Goal: Transaction & Acquisition: Book appointment/travel/reservation

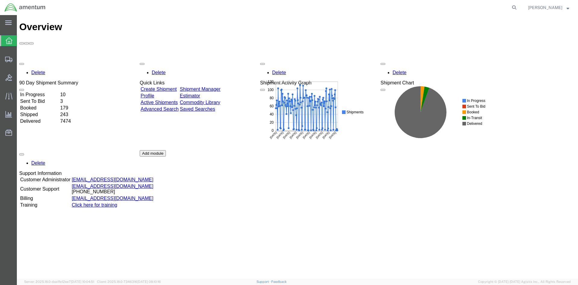
click at [215, 86] on link "Shipment Manager" at bounding box center [200, 88] width 41 height 5
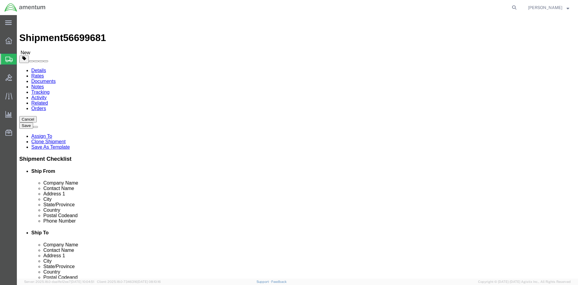
select select "42668"
select select "42727"
click button "Rate Shipment"
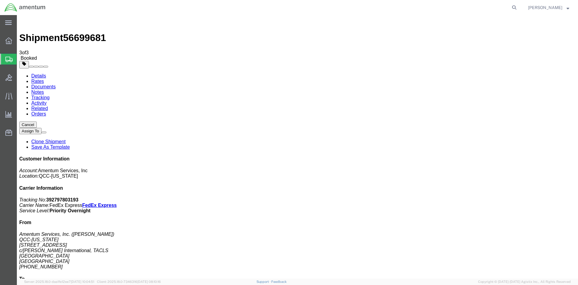
drag, startPoint x: 214, startPoint y: 106, endPoint x: 238, endPoint y: 106, distance: 23.5
copy td "392797803193"
drag, startPoint x: 252, startPoint y: 109, endPoint x: 26, endPoint y: 128, distance: 227.3
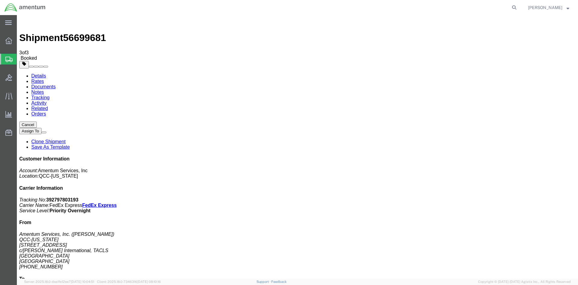
drag, startPoint x: 36, startPoint y: 39, endPoint x: 28, endPoint y: 39, distance: 7.9
click at [21, 39] on span "Overview" at bounding box center [19, 41] width 4 height 12
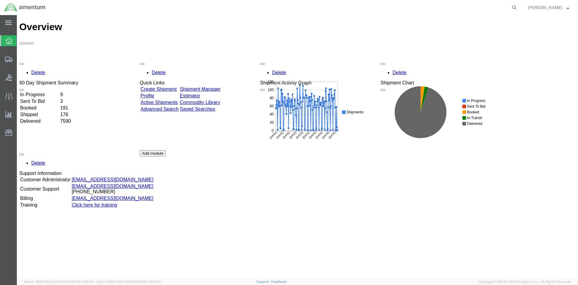
click at [218, 86] on link "Shipment Manager" at bounding box center [200, 88] width 41 height 5
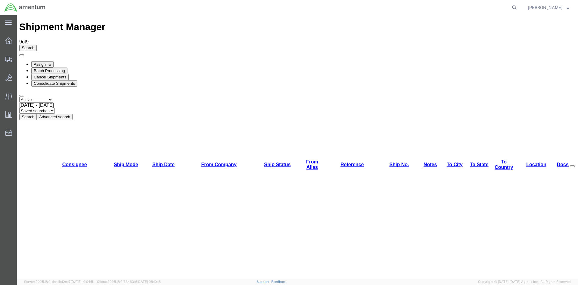
drag, startPoint x: 182, startPoint y: 40, endPoint x: 61, endPoint y: 42, distance: 121.1
click at [37, 114] on button "Search" at bounding box center [27, 117] width 17 height 6
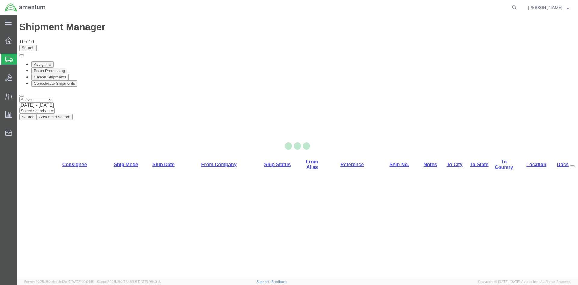
select select "42668"
select select "42702"
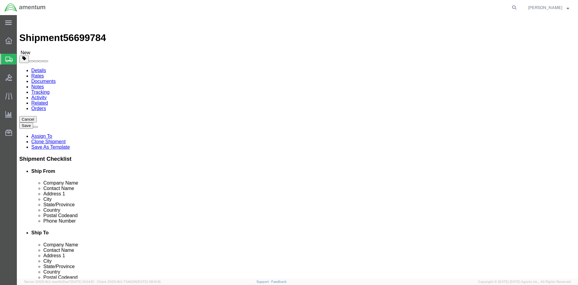
click button "Rate Shipment"
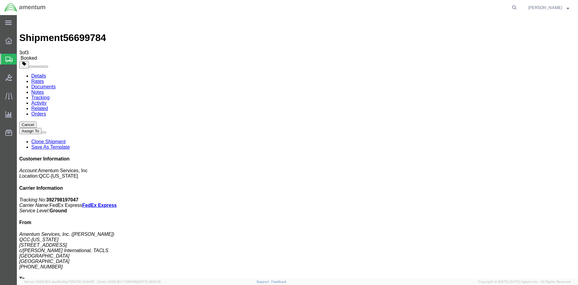
drag, startPoint x: 213, startPoint y: 105, endPoint x: 242, endPoint y: 105, distance: 29.5
copy td "392798197047"
drag, startPoint x: 252, startPoint y: 107, endPoint x: 17, endPoint y: 108, distance: 234.3
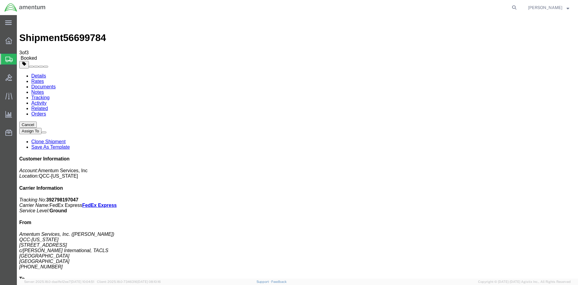
click at [21, 40] on span "Overview" at bounding box center [19, 41] width 4 height 12
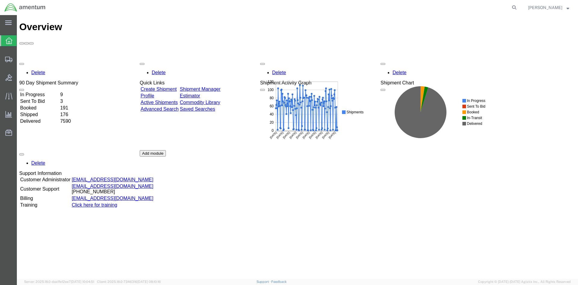
click at [211, 86] on link "Shipment Manager" at bounding box center [200, 88] width 41 height 5
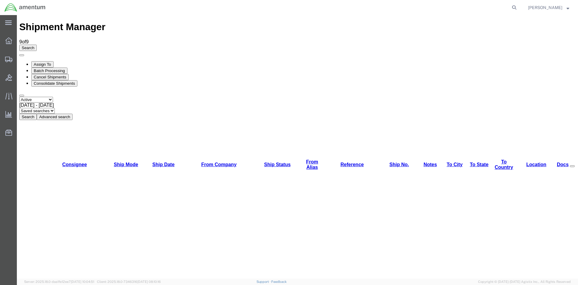
click at [37, 114] on button "Search" at bounding box center [27, 117] width 17 height 6
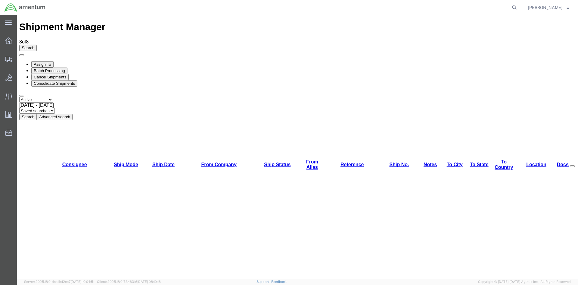
drag, startPoint x: 200, startPoint y: 58, endPoint x: 183, endPoint y: 42, distance: 22.8
click at [37, 114] on button "Search" at bounding box center [27, 117] width 17 height 6
drag, startPoint x: 200, startPoint y: 57, endPoint x: 183, endPoint y: 42, distance: 22.8
click at [37, 114] on button "Search" at bounding box center [27, 117] width 17 height 6
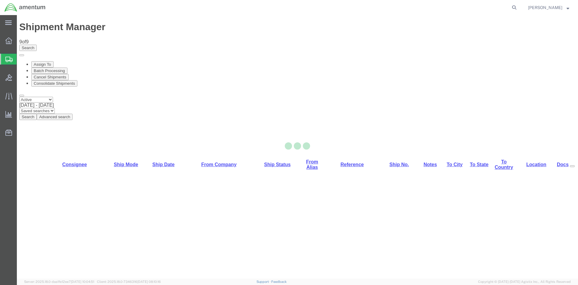
select select "42668"
select select "42712"
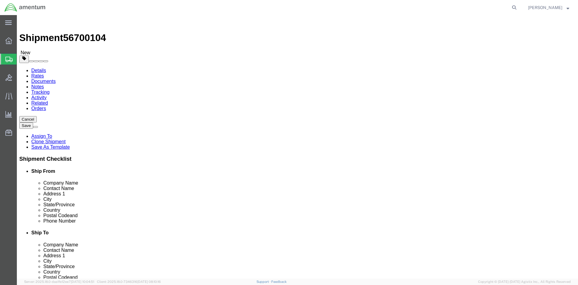
drag, startPoint x: 497, startPoint y: 270, endPoint x: 481, endPoint y: 254, distance: 22.8
click button "Rate Shipment"
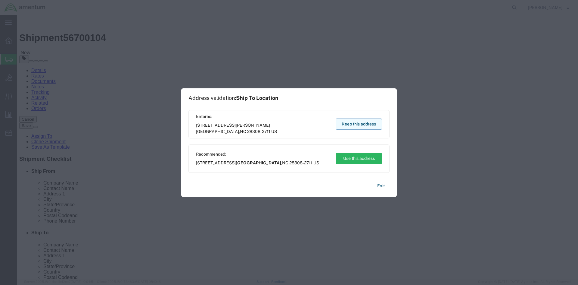
click at [361, 123] on button "Keep this address" at bounding box center [359, 123] width 46 height 11
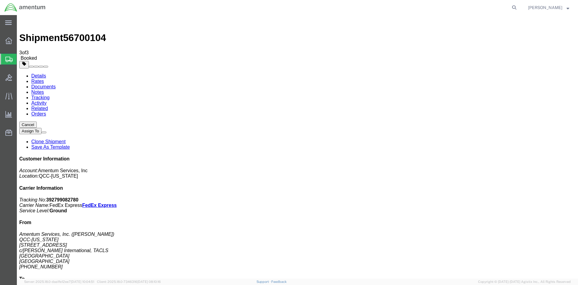
drag, startPoint x: 219, startPoint y: 107, endPoint x: 241, endPoint y: 107, distance: 21.4
drag, startPoint x: 226, startPoint y: 122, endPoint x: 215, endPoint y: 107, distance: 18.1
drag, startPoint x: 217, startPoint y: 106, endPoint x: 233, endPoint y: 106, distance: 16.0
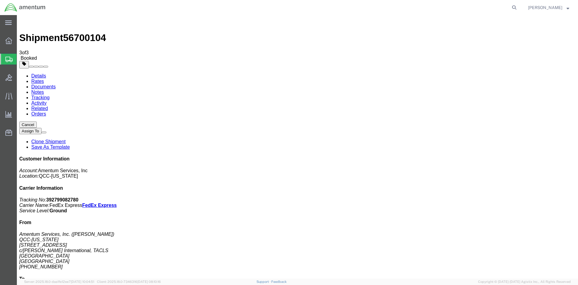
copy td "392799082780"
drag, startPoint x: 254, startPoint y: 107, endPoint x: 18, endPoint y: 130, distance: 236.9
click at [21, 39] on span "Overview" at bounding box center [19, 41] width 4 height 12
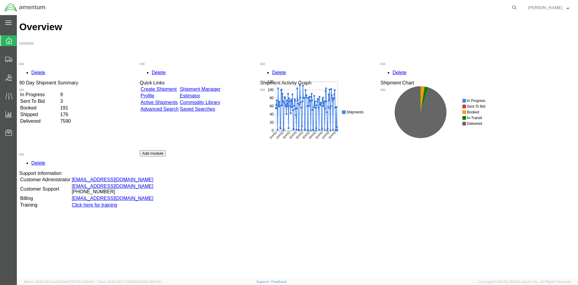
drag, startPoint x: 212, startPoint y: 57, endPoint x: 37, endPoint y: 51, distance: 174.8
click at [212, 86] on link "Shipment Manager" at bounding box center [200, 88] width 41 height 5
